Goal: Entertainment & Leisure: Consume media (video, audio)

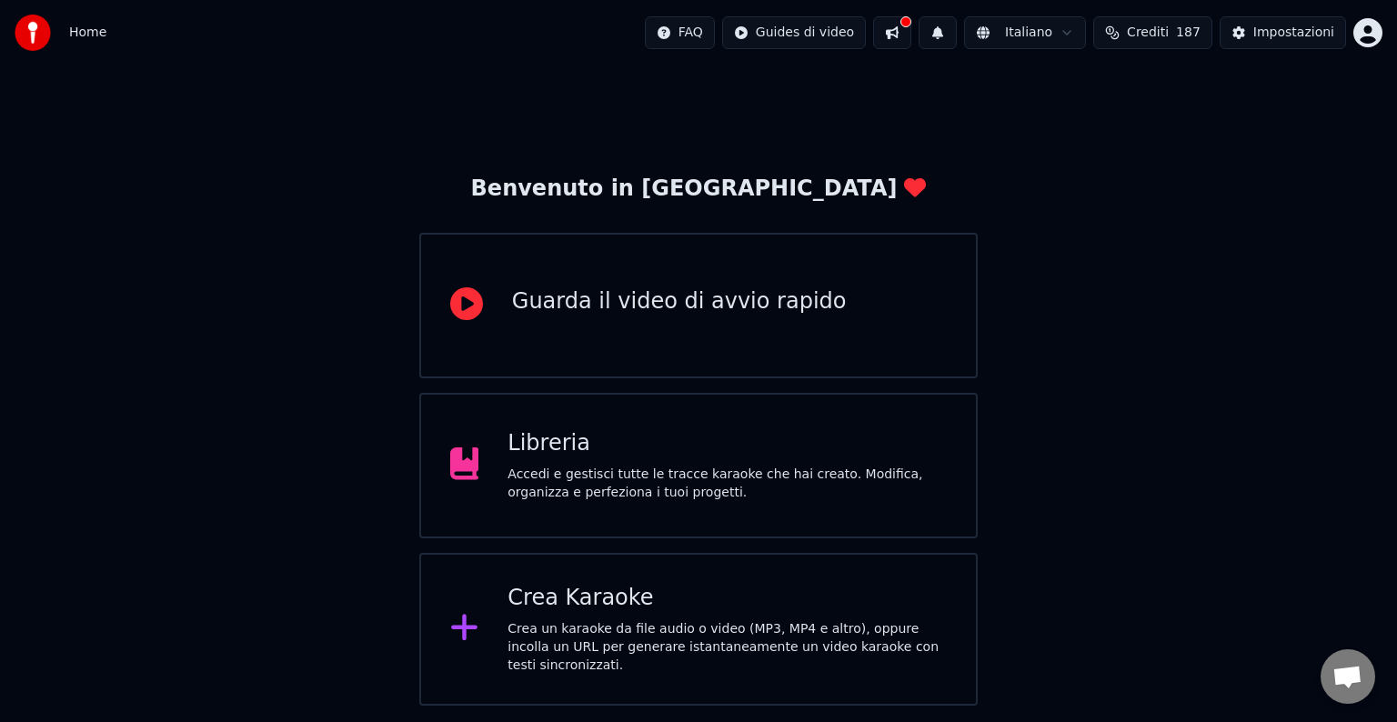
click at [742, 441] on div "Libreria" at bounding box center [727, 443] width 439 height 29
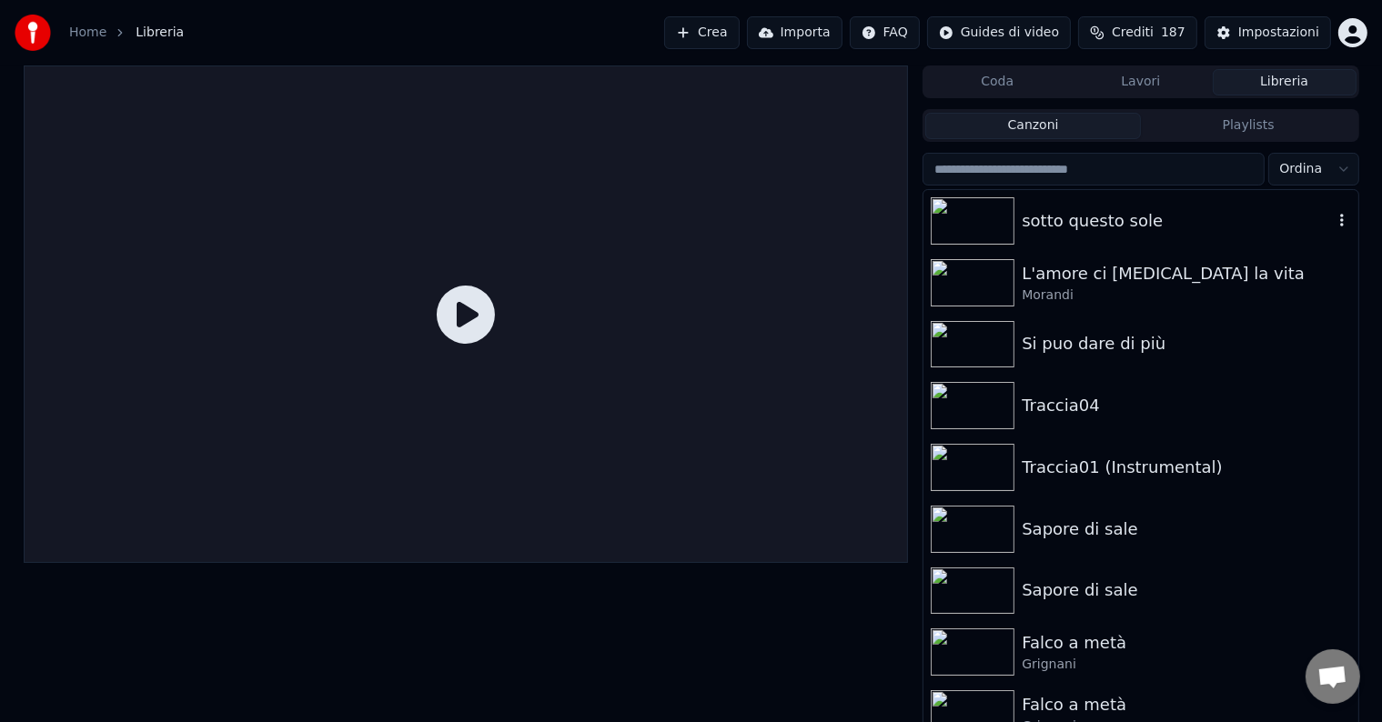
click at [982, 208] on img at bounding box center [973, 220] width 84 height 47
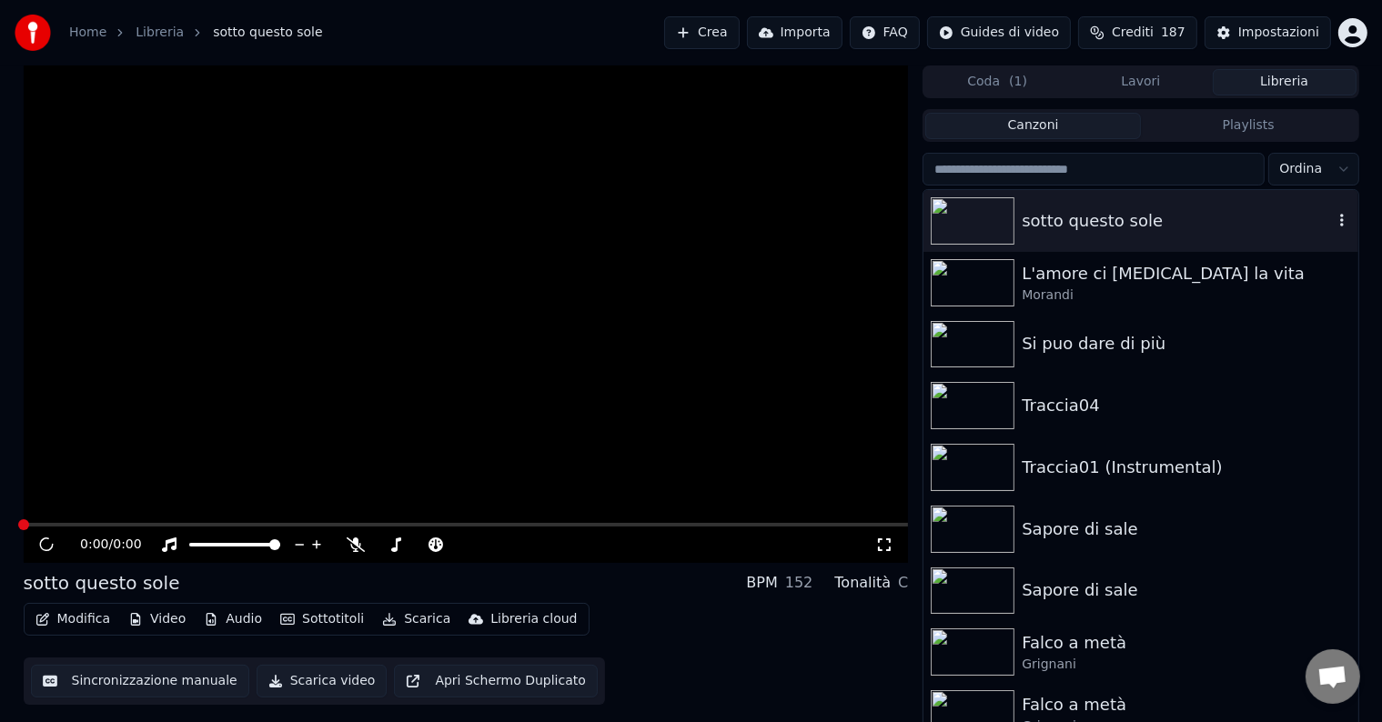
click at [979, 211] on img at bounding box center [973, 220] width 84 height 47
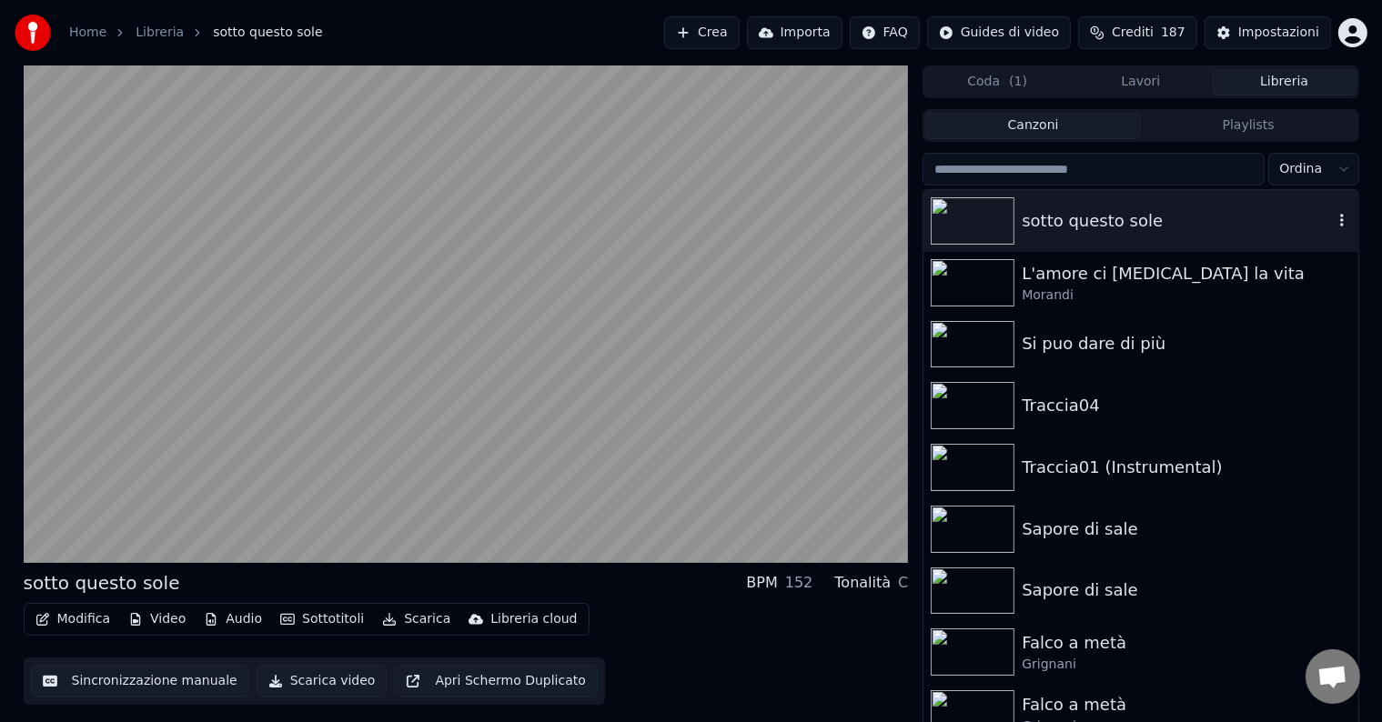
click at [977, 218] on img at bounding box center [973, 220] width 84 height 47
click at [1333, 218] on icon "button" at bounding box center [1342, 220] width 18 height 15
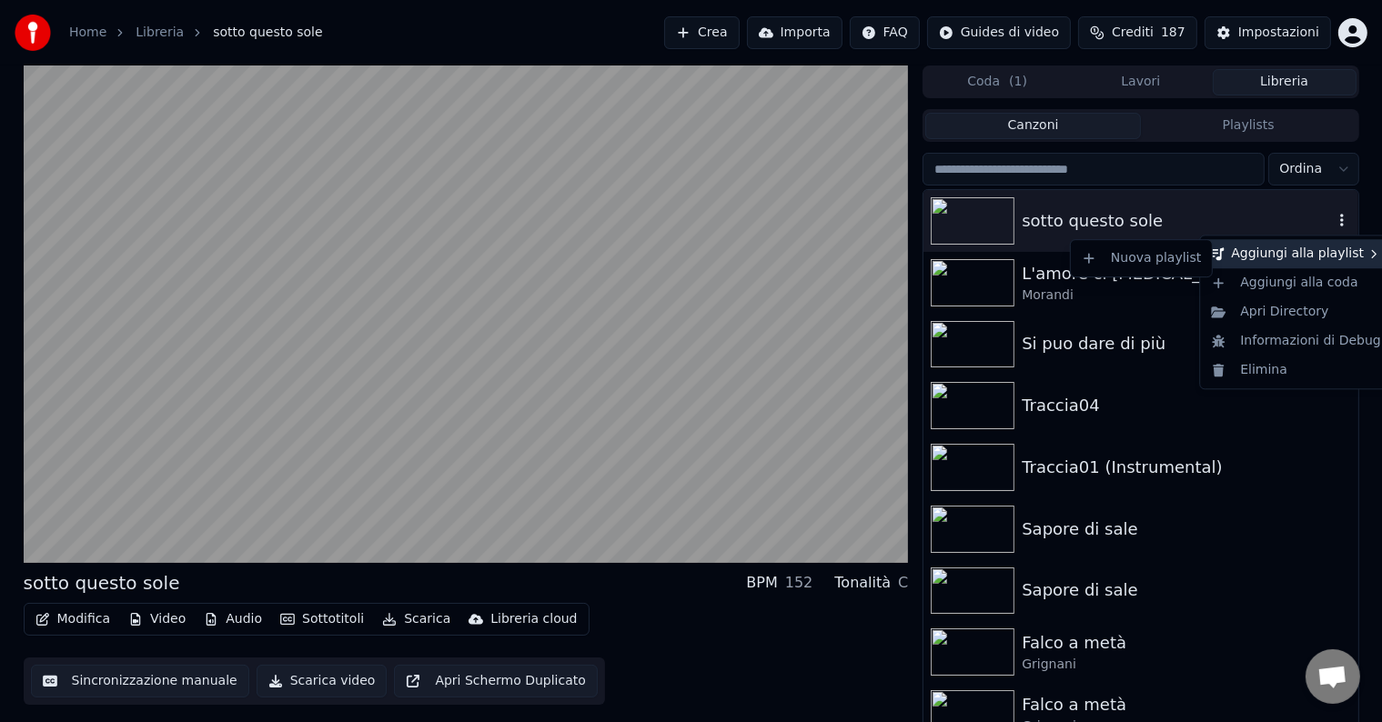
click at [1295, 254] on div "Aggiungi alla playlist" at bounding box center [1295, 253] width 185 height 29
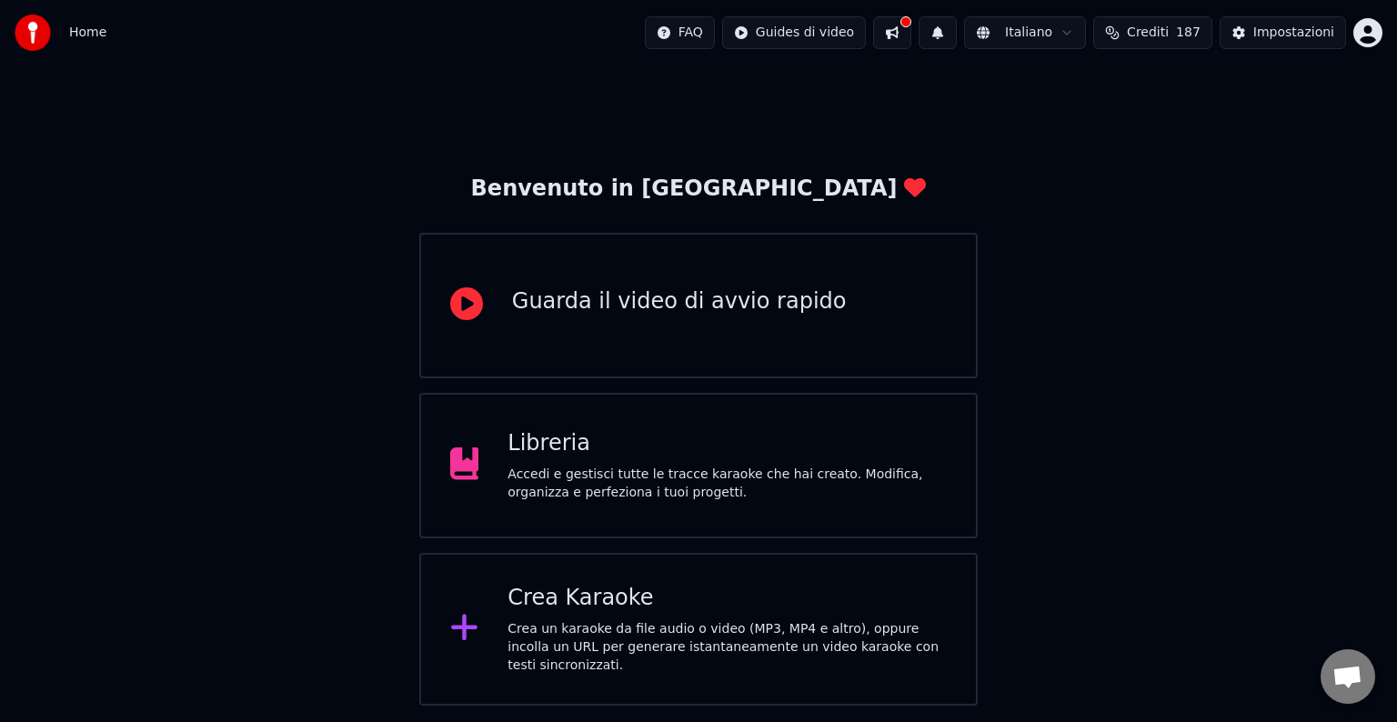
click at [804, 460] on div "Libreria Accedi e gestisci tutte le tracce karaoke che hai creato. Modifica, or…" at bounding box center [727, 465] width 439 height 73
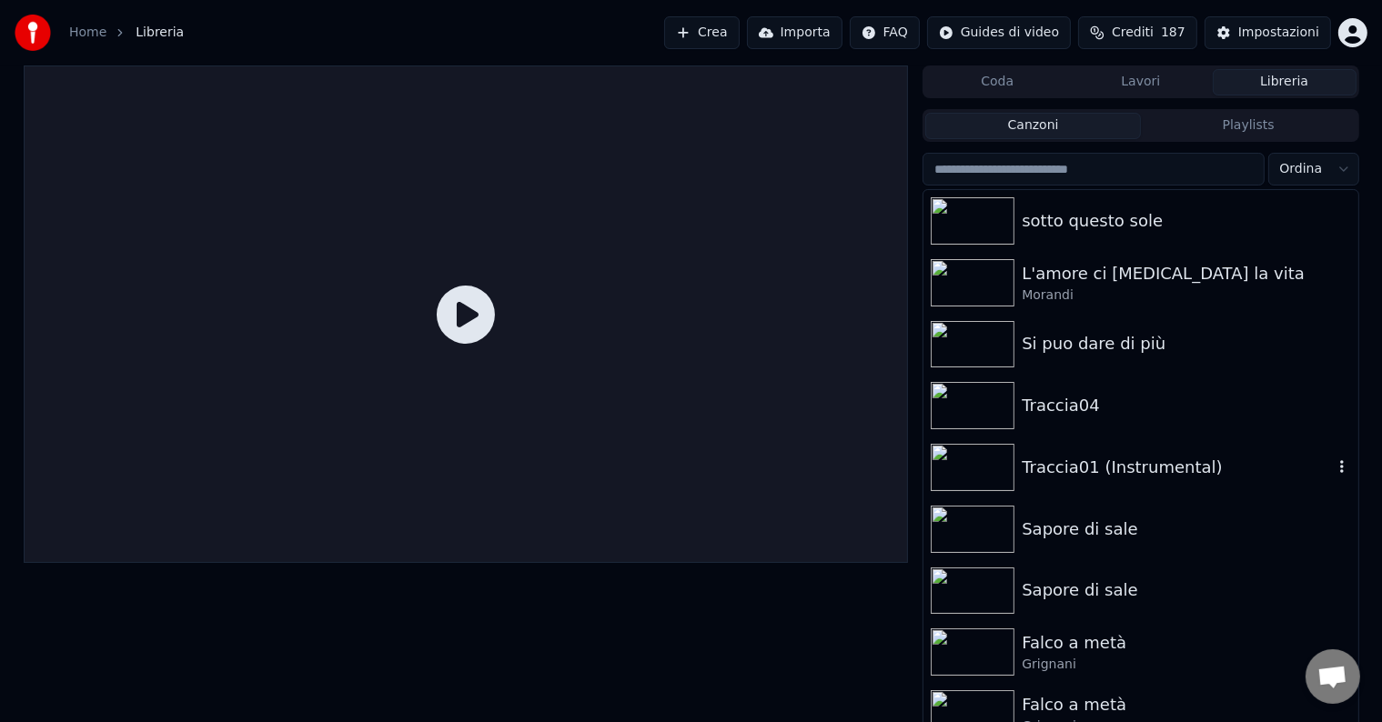
click at [1013, 459] on img at bounding box center [973, 467] width 84 height 47
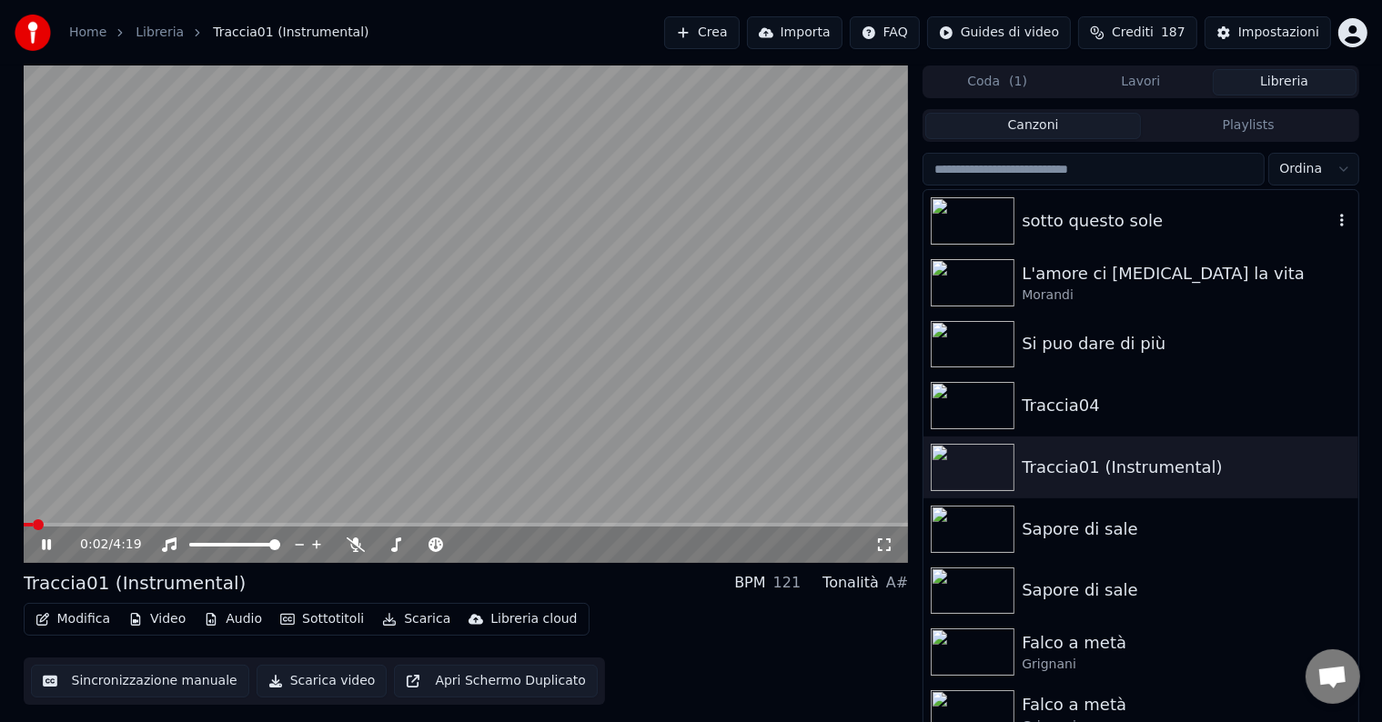
click at [963, 209] on img at bounding box center [973, 220] width 84 height 47
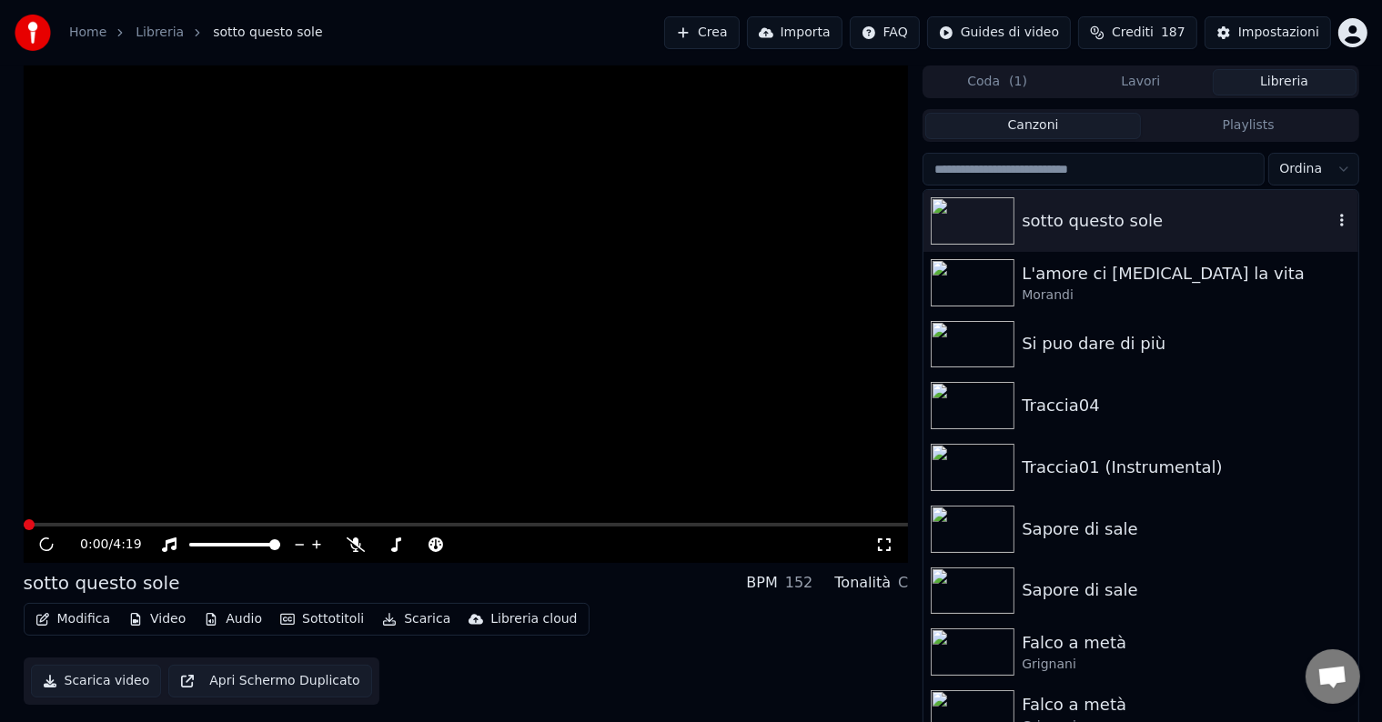
click at [963, 209] on img at bounding box center [973, 220] width 84 height 47
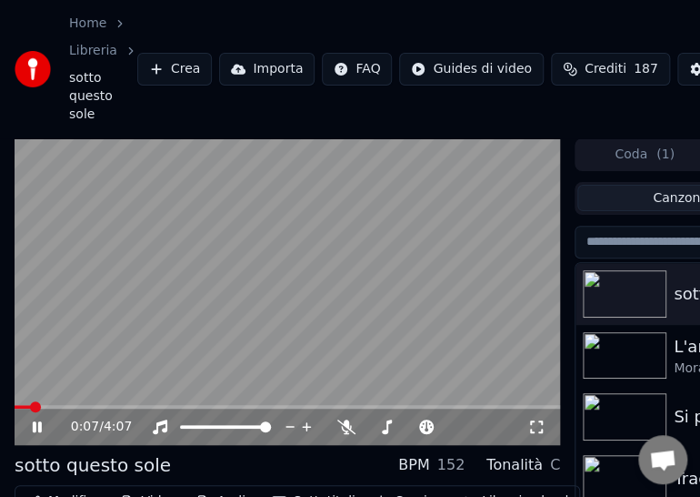
drag, startPoint x: 500, startPoint y: 177, endPoint x: 753, endPoint y: 87, distance: 268.4
click at [700, 87] on html "Home Libreria sotto questo sole Crea Importa FAQ Guides di video Crediti 187 Im…" at bounding box center [350, 248] width 700 height 497
click at [39, 422] on icon at bounding box center [37, 426] width 9 height 11
drag, startPoint x: 683, startPoint y: 295, endPoint x: 1127, endPoint y: 176, distance: 459.6
click at [700, 176] on html "Home Libreria sotto questo sole Crea Importa FAQ Guides di video Crediti 187 Im…" at bounding box center [350, 248] width 700 height 497
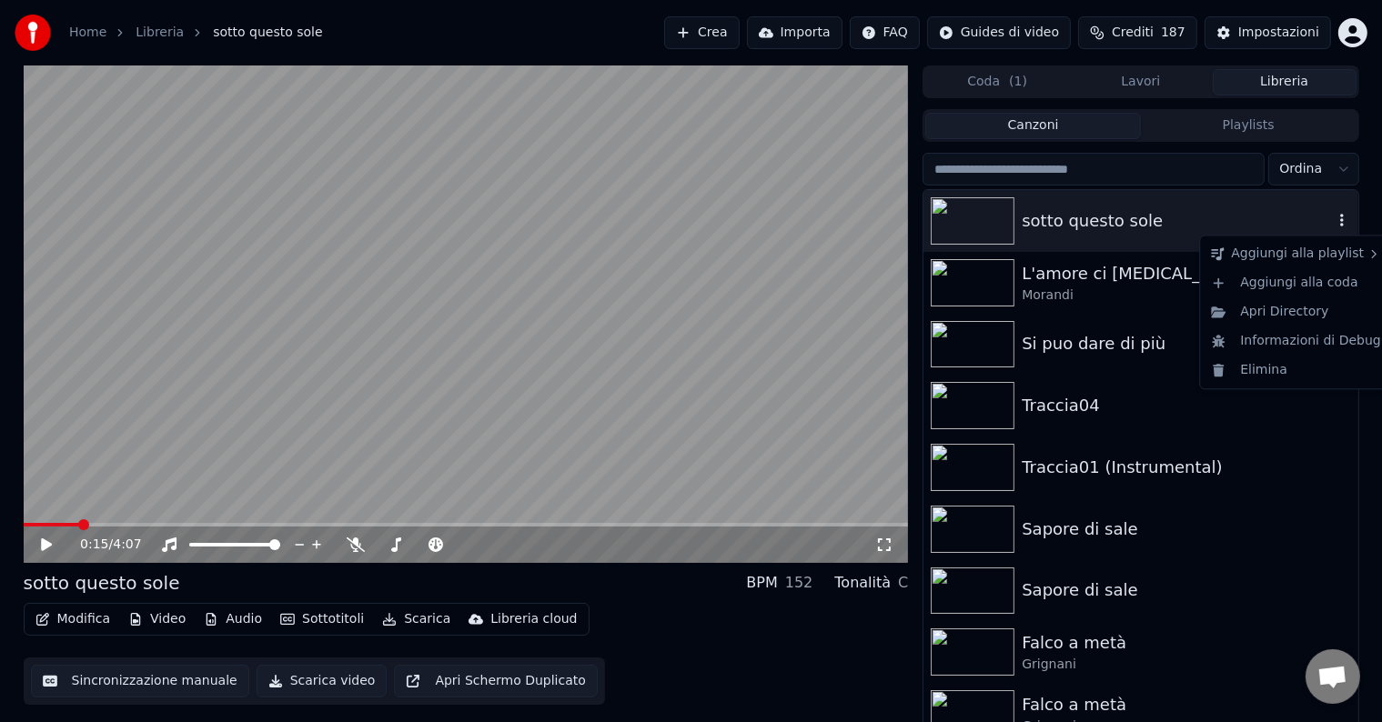
click at [1333, 211] on button "button" at bounding box center [1342, 221] width 18 height 22
click at [1268, 254] on div "Aggiungi alla playlist" at bounding box center [1295, 253] width 185 height 29
click at [1366, 251] on icon at bounding box center [1373, 254] width 15 height 15
click at [1333, 218] on icon "button" at bounding box center [1342, 220] width 18 height 15
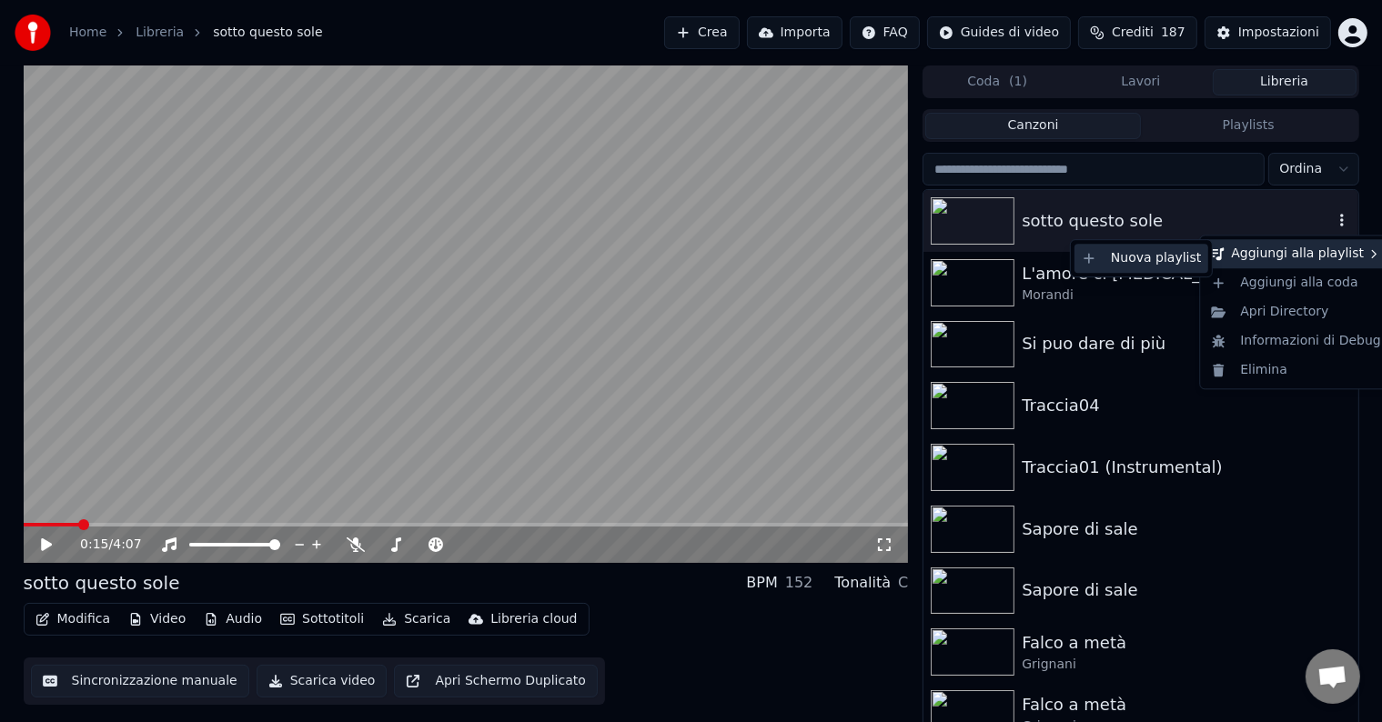
click at [1126, 258] on div "Nuova playlist" at bounding box center [1141, 258] width 134 height 29
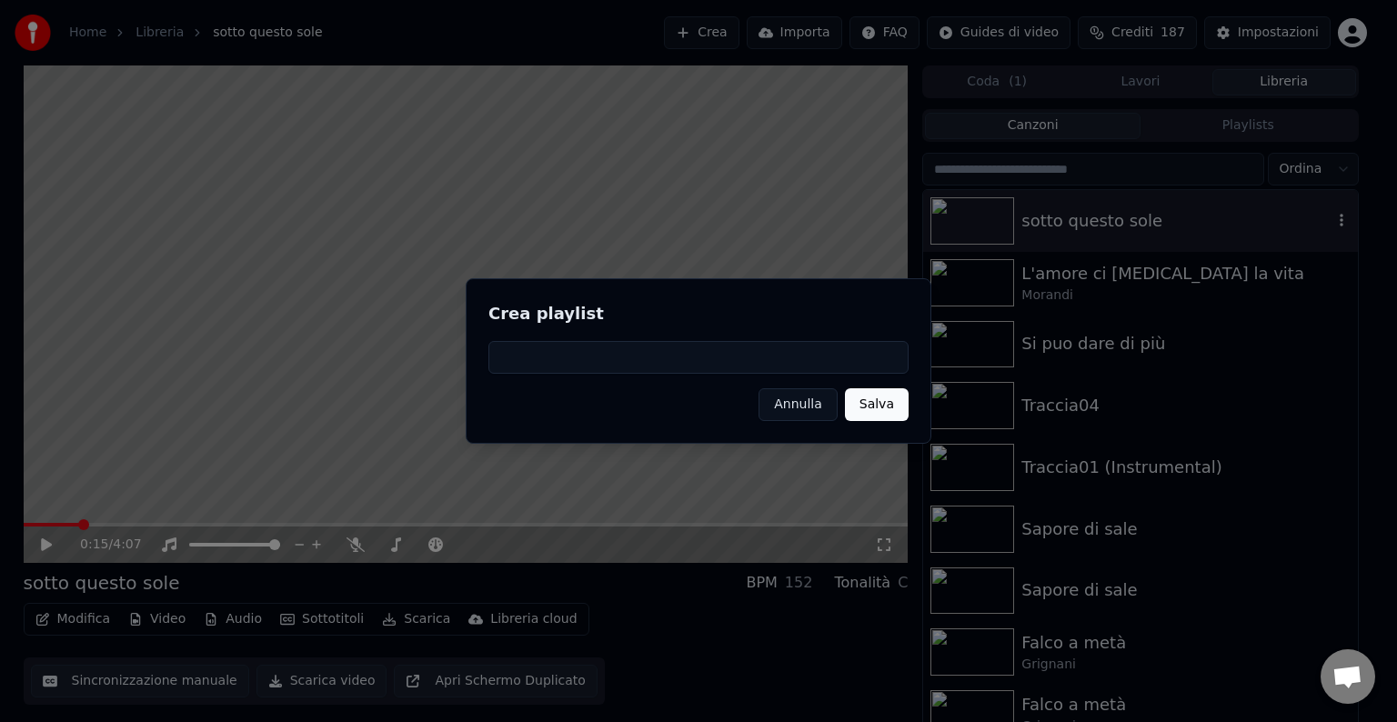
click at [593, 360] on input at bounding box center [698, 357] width 420 height 33
type input "******"
click at [881, 401] on button "Salva" at bounding box center [877, 404] width 64 height 33
